Goal: Transaction & Acquisition: Purchase product/service

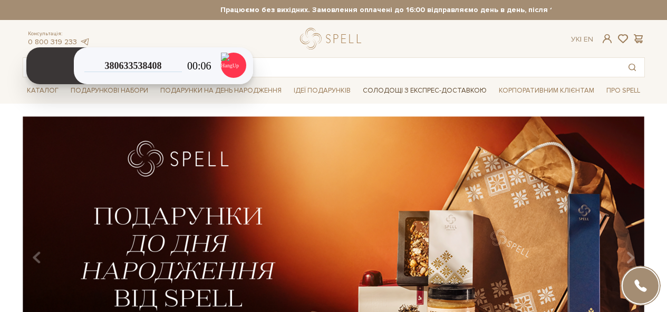
click at [443, 92] on link "Солодощі з експрес-доставкою" at bounding box center [424, 91] width 132 height 18
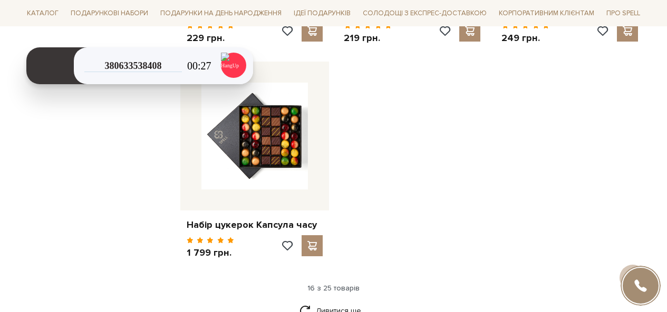
scroll to position [1370, 0]
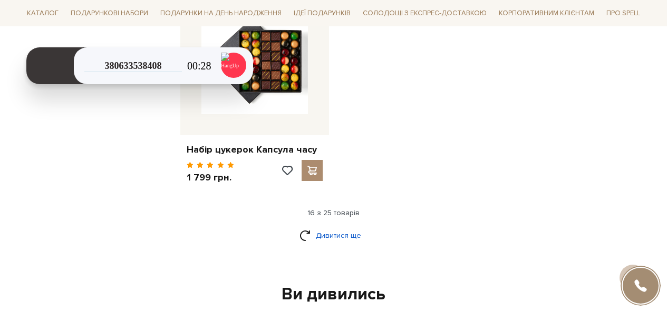
click at [351, 227] on link "Дивитися ще" at bounding box center [333, 236] width 69 height 18
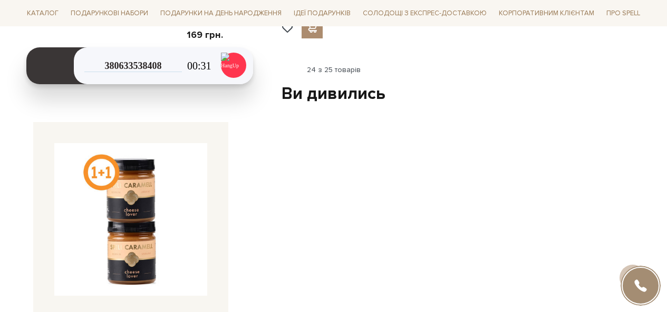
scroll to position [2213, 0]
